Goal: Task Accomplishment & Management: Manage account settings

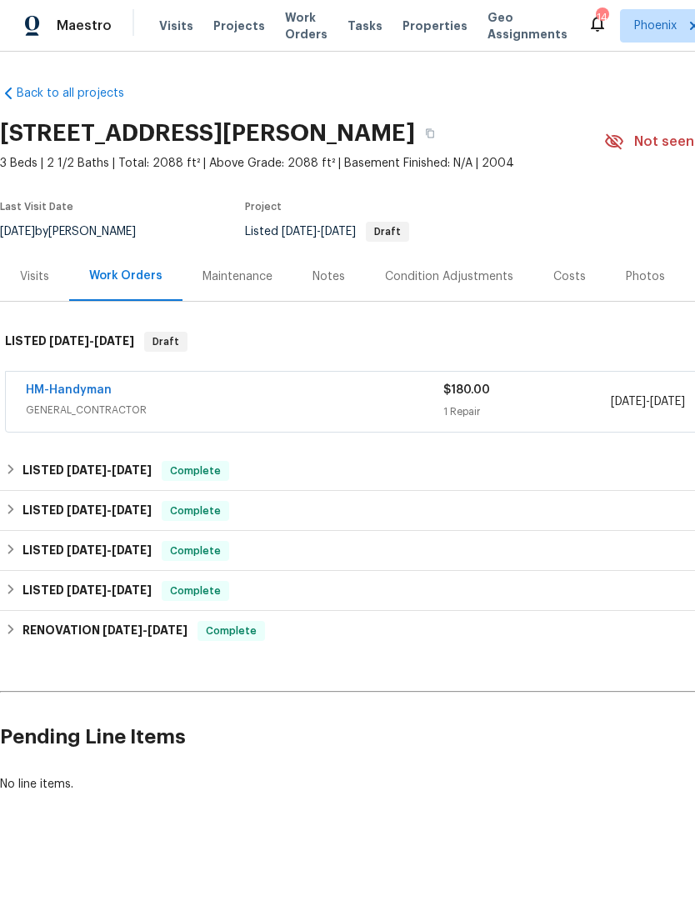
scroll to position [1, 0]
click at [295, 35] on span "Work Orders" at bounding box center [306, 26] width 43 height 33
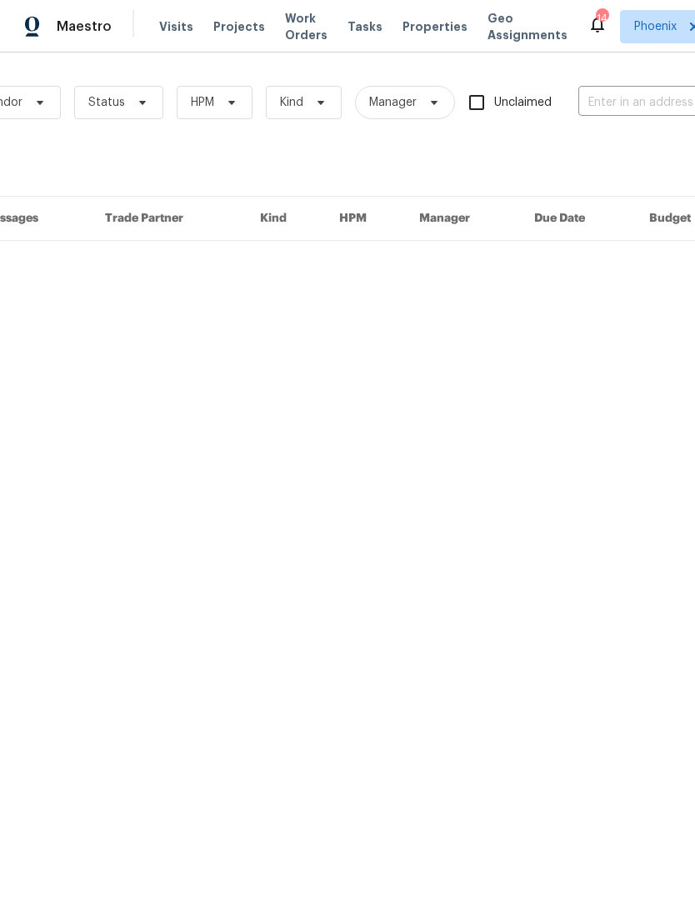
scroll to position [0, 178]
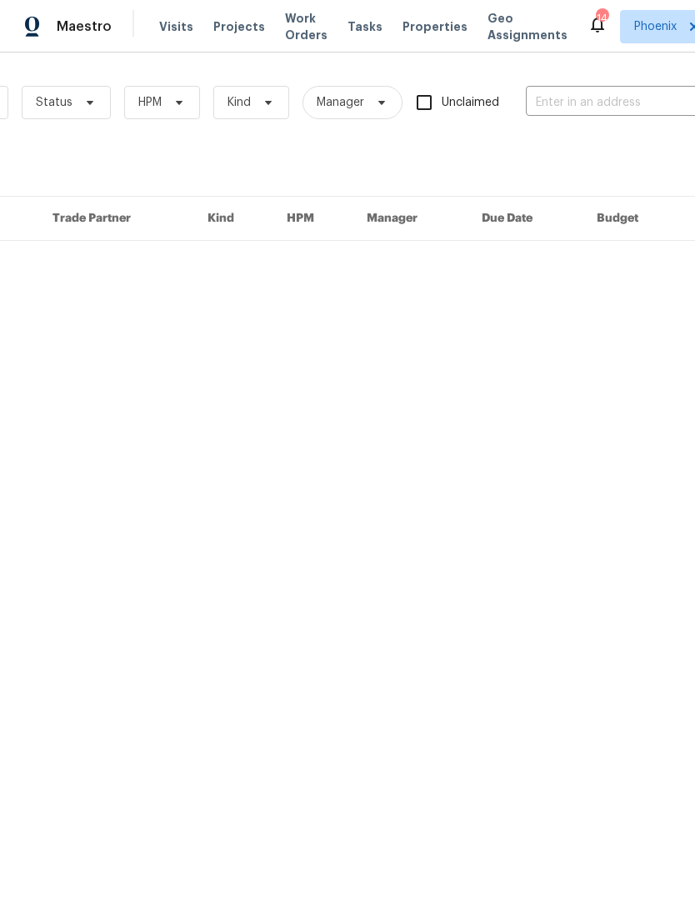
click at [589, 92] on input "text" at bounding box center [609, 103] width 167 height 26
click at [584, 95] on input "text" at bounding box center [609, 103] width 167 height 26
paste input "18862 E Lark Dr, Queen Creek, AZ 85142"
type input "18862 E Lark Dr, Queen Creek, AZ 85142"
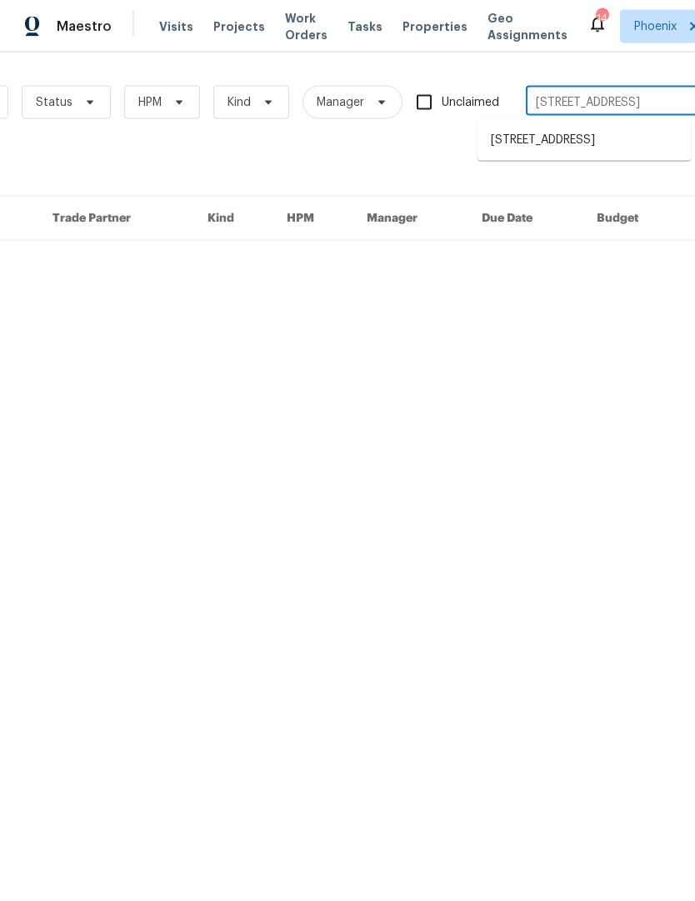
click at [581, 143] on li "[STREET_ADDRESS]" at bounding box center [584, 141] width 213 height 28
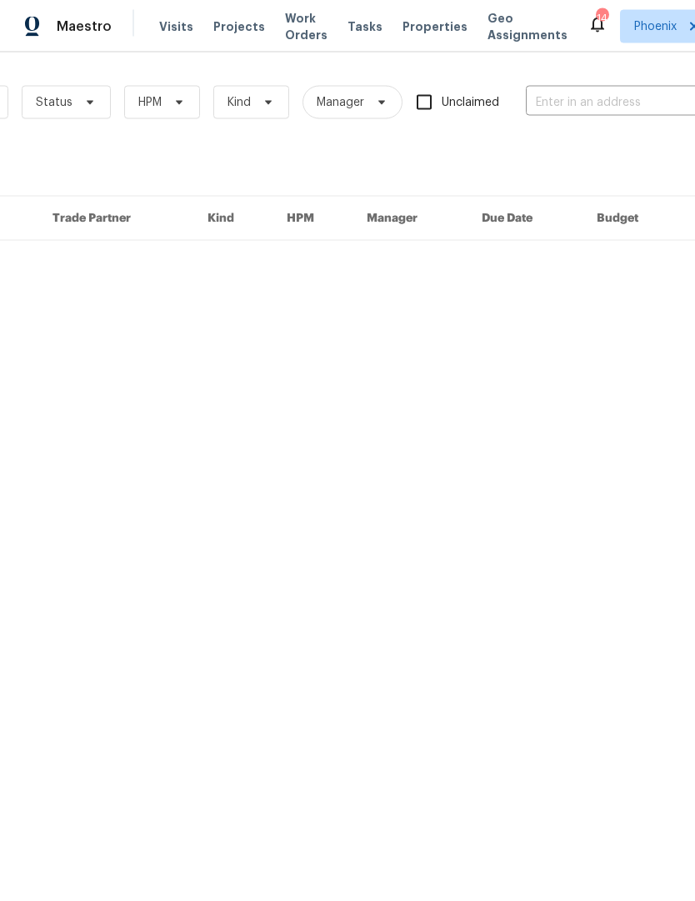
type input "[STREET_ADDRESS]"
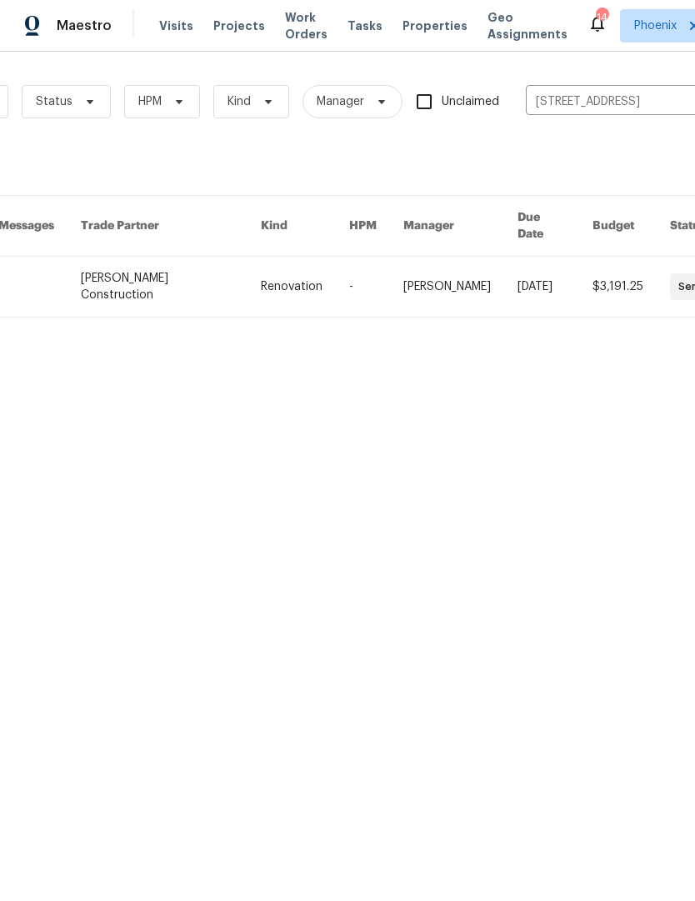
click at [198, 263] on link at bounding box center [170, 288] width 179 height 60
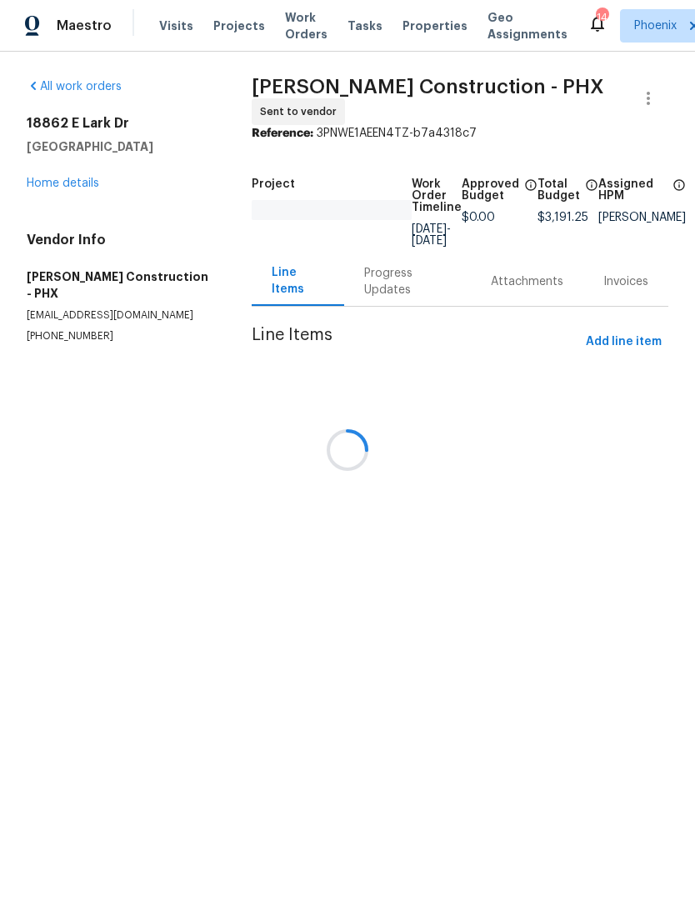
click at [83, 183] on div at bounding box center [347, 450] width 695 height 901
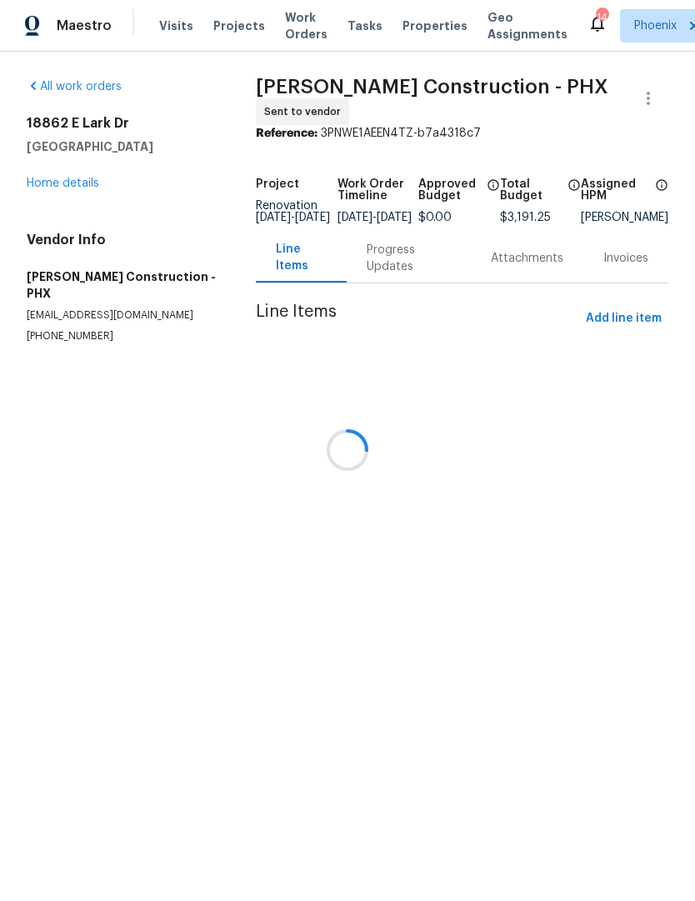
click at [69, 183] on div at bounding box center [347, 450] width 695 height 901
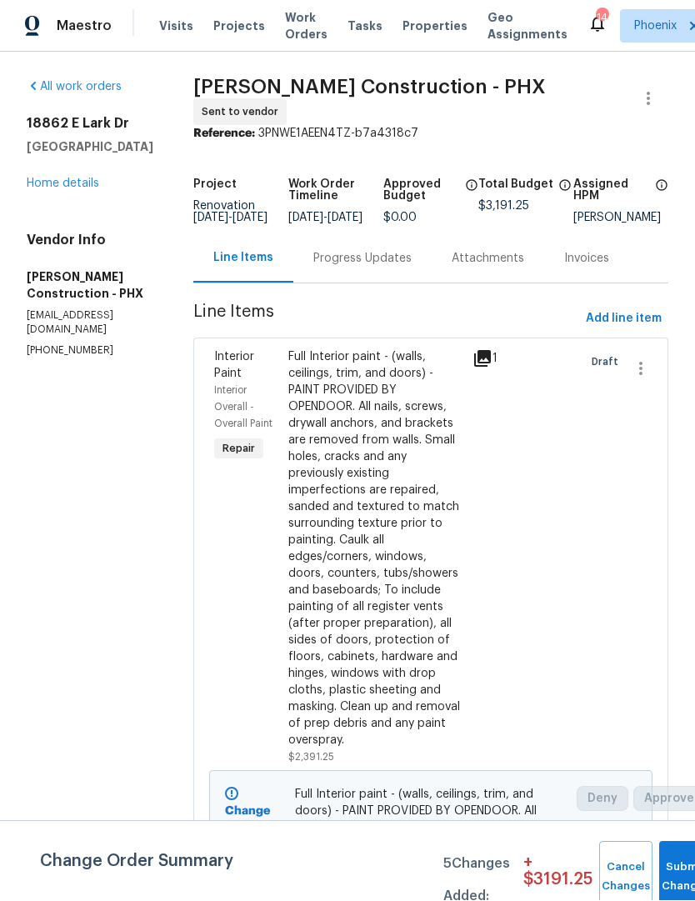
scroll to position [1, 0]
click at [55, 190] on link "Home details" at bounding box center [63, 184] width 73 height 12
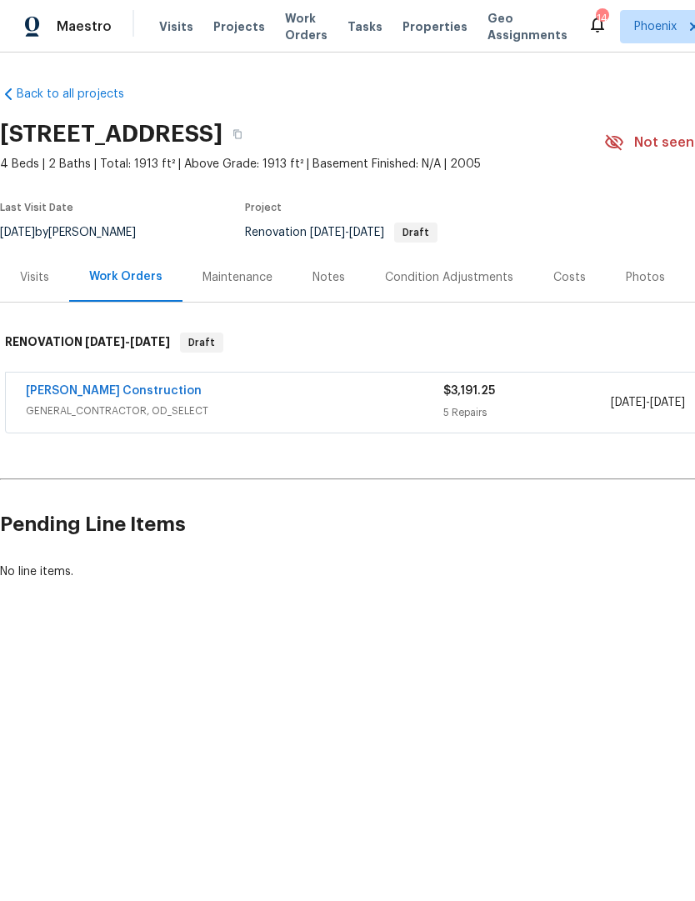
click at [562, 263] on div "Costs" at bounding box center [570, 277] width 73 height 49
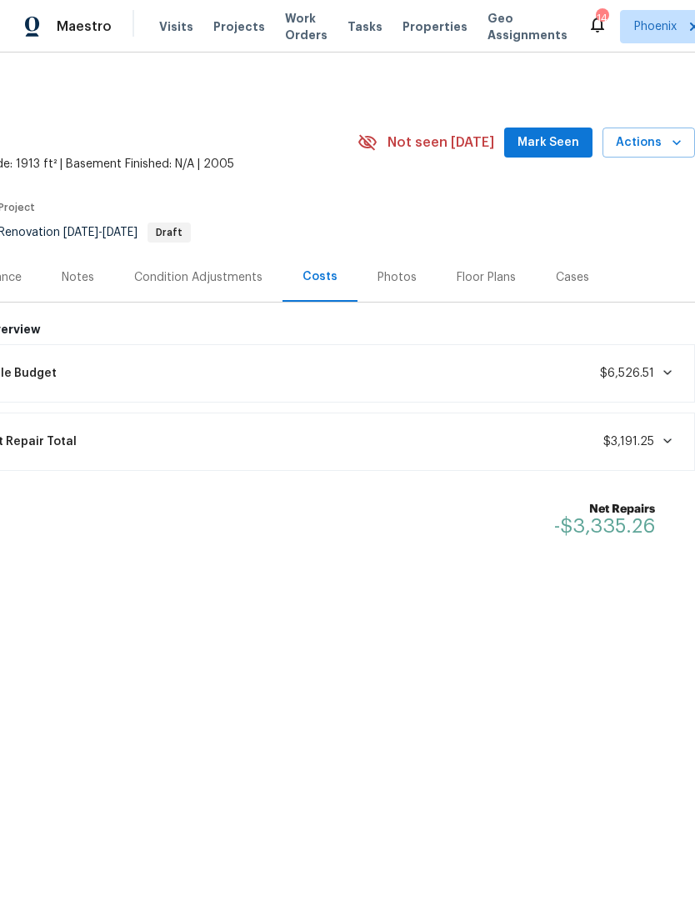
scroll to position [0, 247]
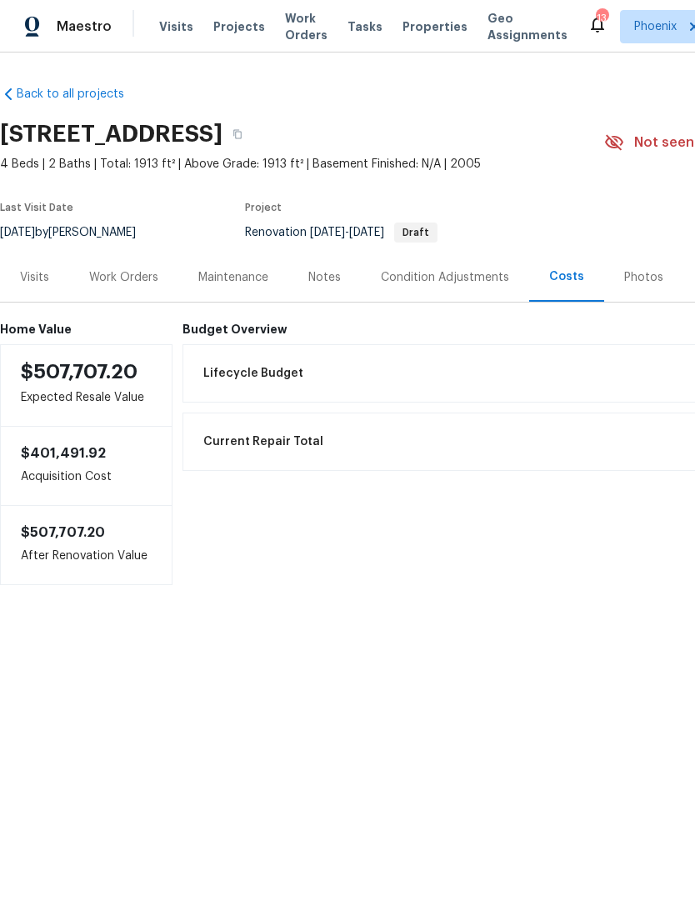
click at [38, 273] on div "Visits" at bounding box center [34, 277] width 29 height 17
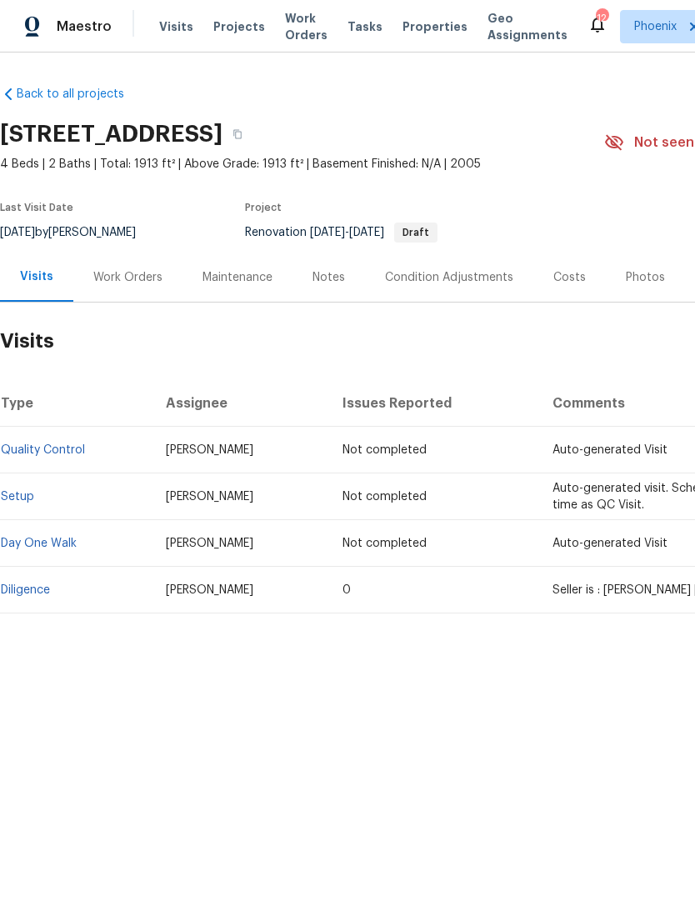
click at [338, 286] on div "Notes" at bounding box center [329, 277] width 73 height 49
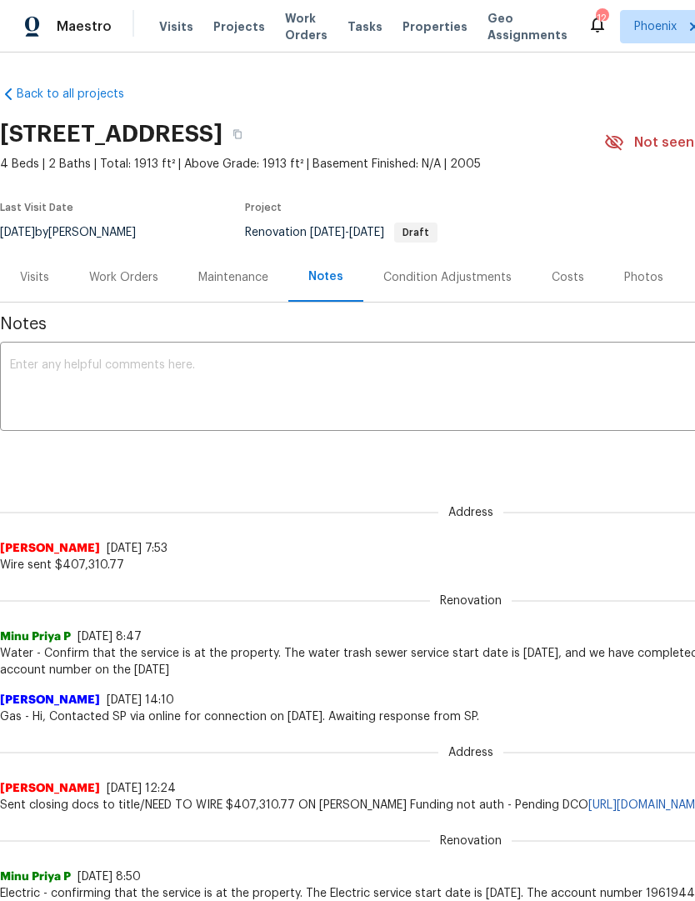
click at [90, 392] on textarea at bounding box center [471, 388] width 922 height 58
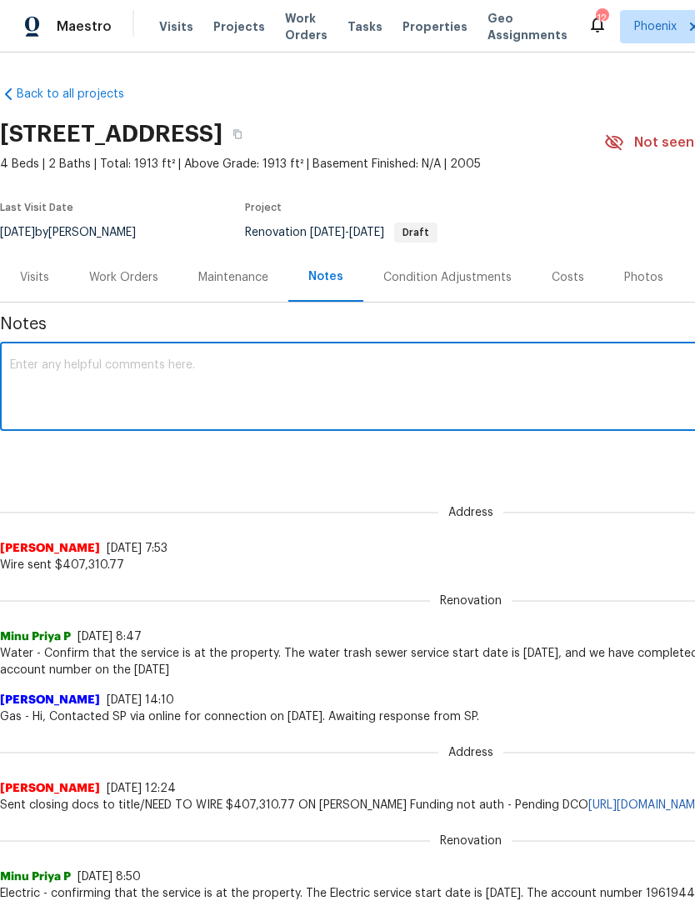
click at [62, 381] on textarea at bounding box center [471, 388] width 922 height 58
paste textarea "Paint with primer needed here, seller was in a wheelchair so the kitchen cabine…"
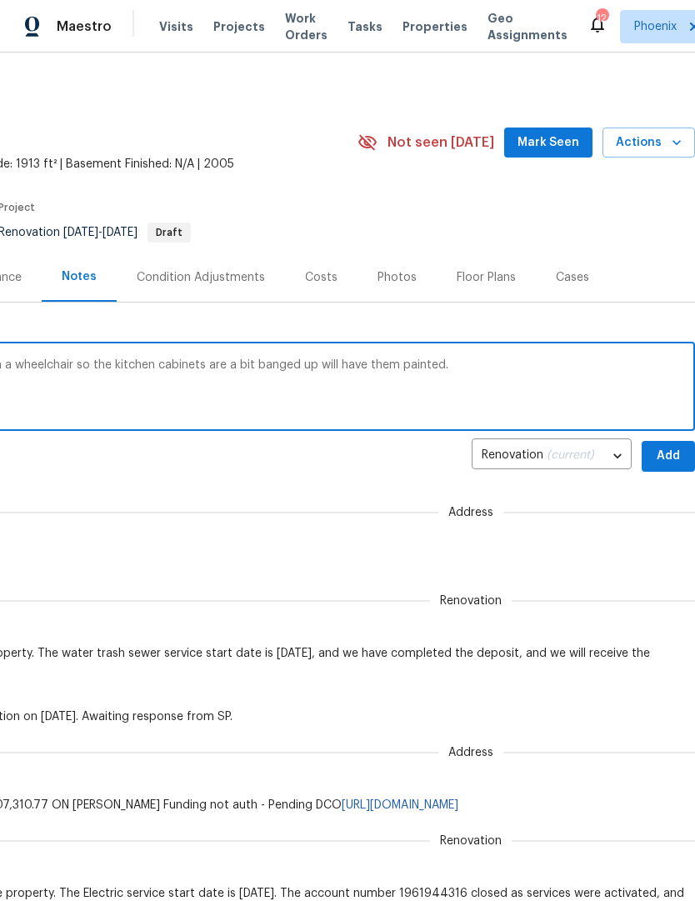
scroll to position [0, 247]
type textarea "Paint with primer needed here, seller was in a wheelchair so the kitchen cabine…"
click at [671, 459] on span "Add" at bounding box center [668, 456] width 27 height 21
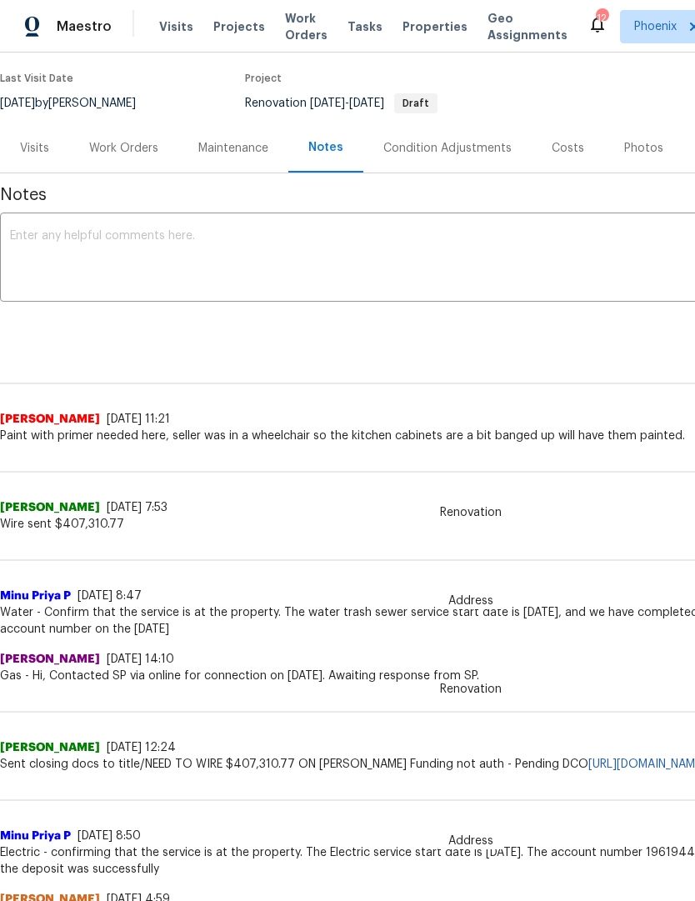
scroll to position [132, 0]
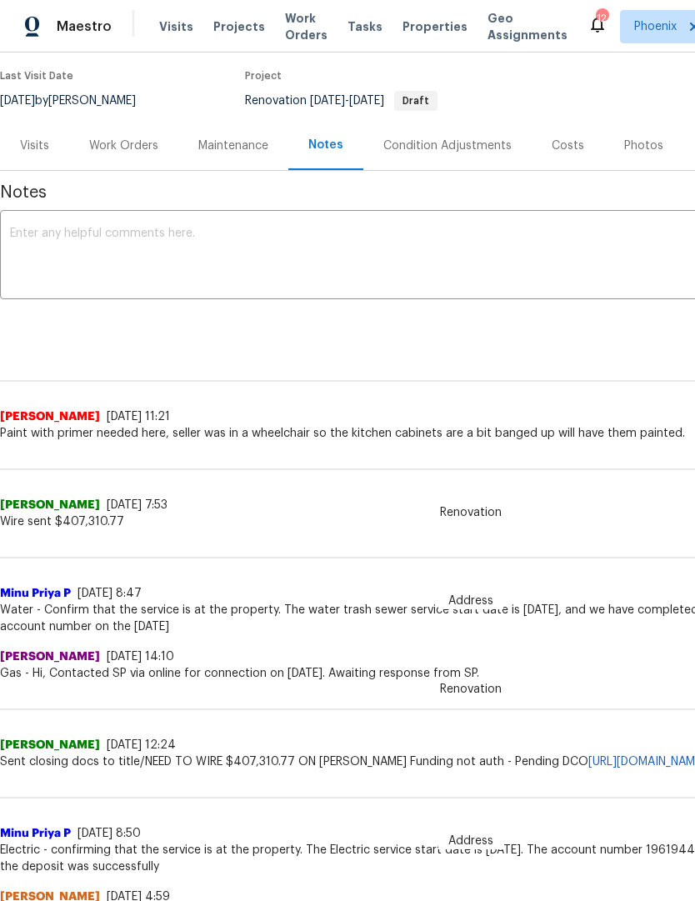
click at [138, 157] on div "Work Orders" at bounding box center [123, 145] width 109 height 49
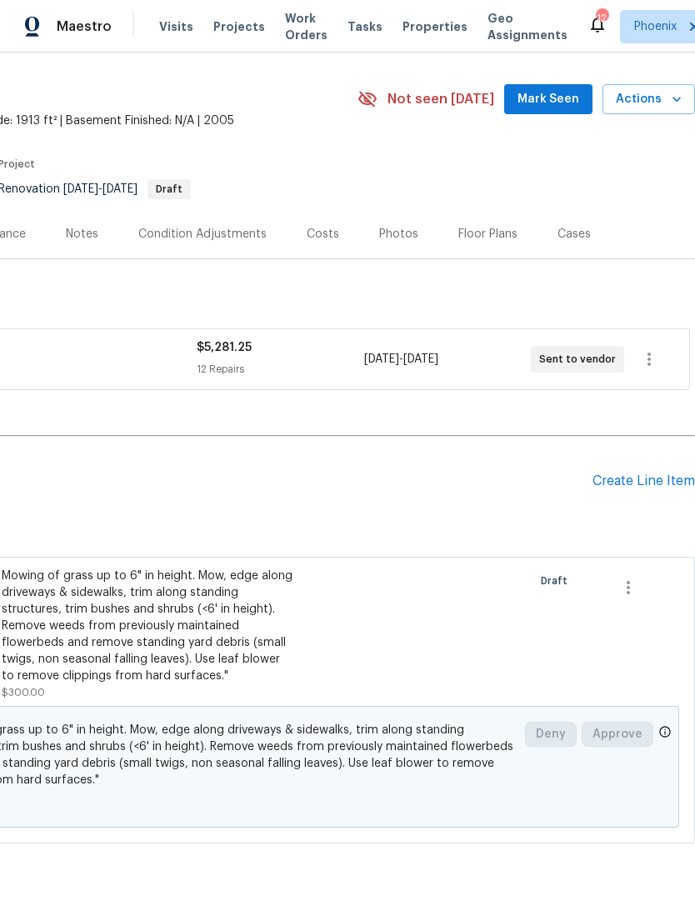
scroll to position [43, 247]
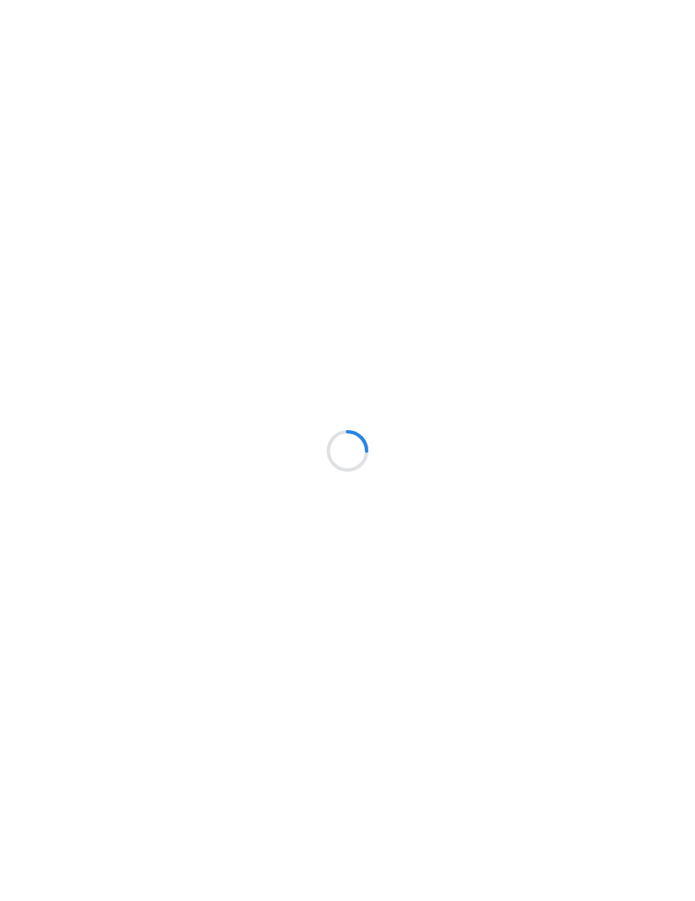
scroll to position [1, 0]
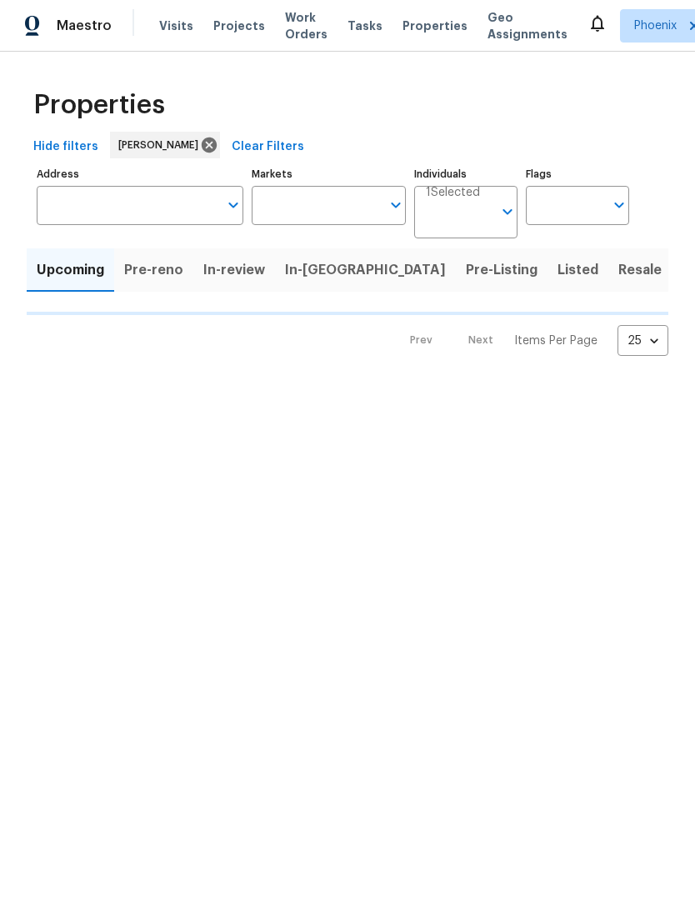
type input "50"
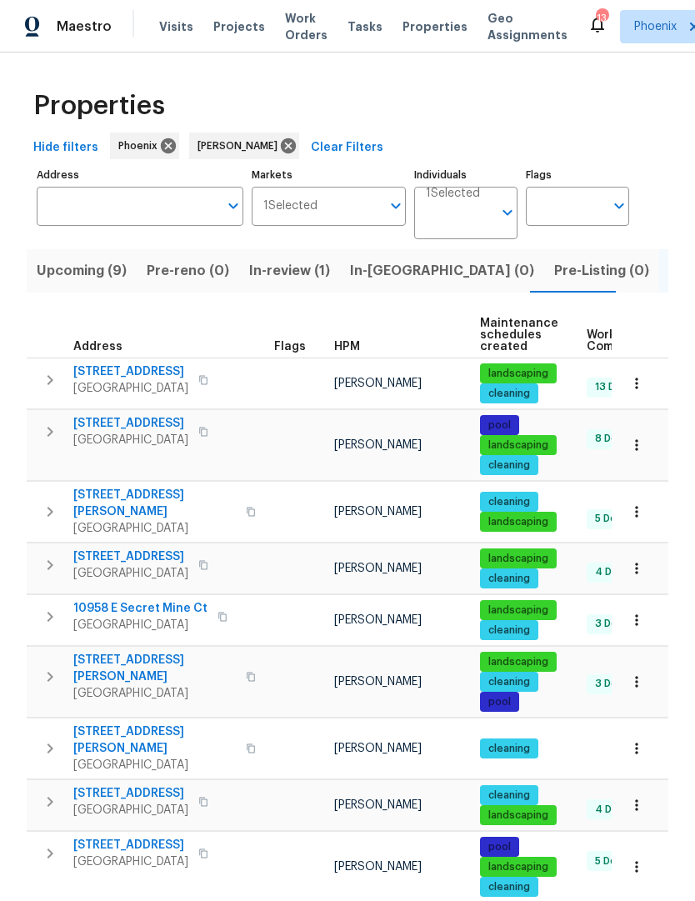
click at [104, 266] on span "Upcoming (9)" at bounding box center [82, 270] width 90 height 23
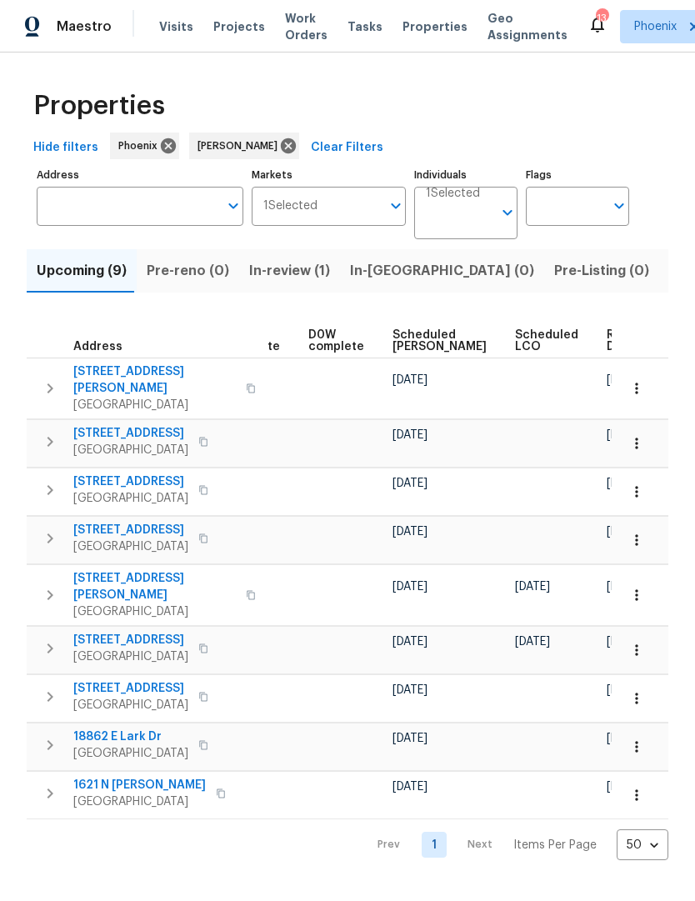
scroll to position [0, 419]
click at [608, 344] on span "Ready Date" at bounding box center [626, 340] width 37 height 23
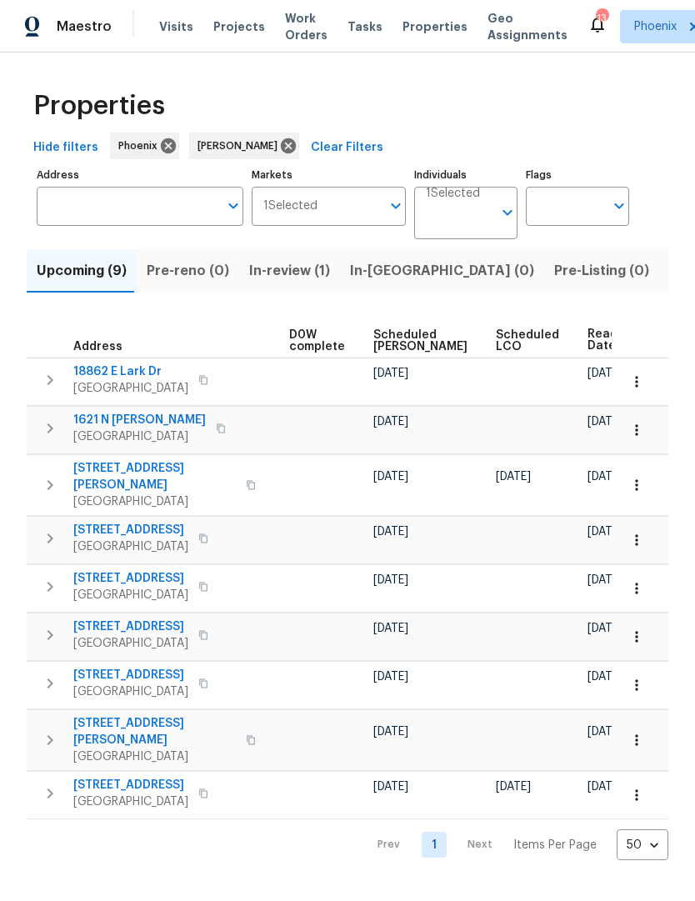
scroll to position [0, 438]
